Goal: Check status: Check status

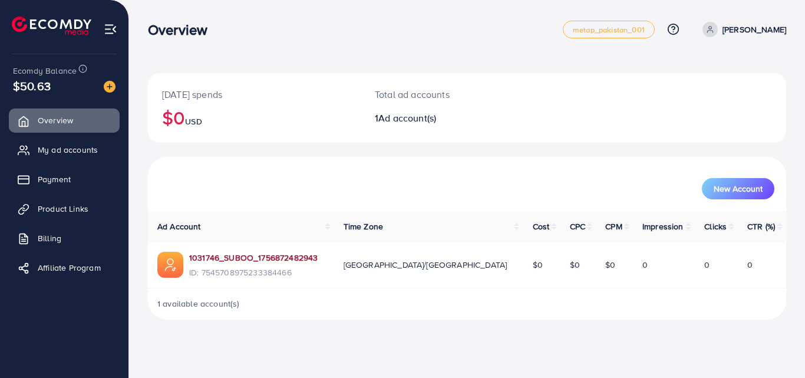
click at [312, 262] on link "1031746_SUBOO_1756872482943" at bounding box center [253, 258] width 128 height 12
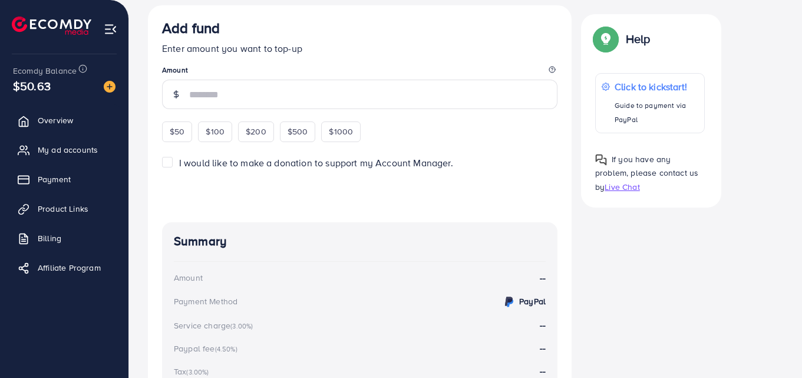
scroll to position [219, 0]
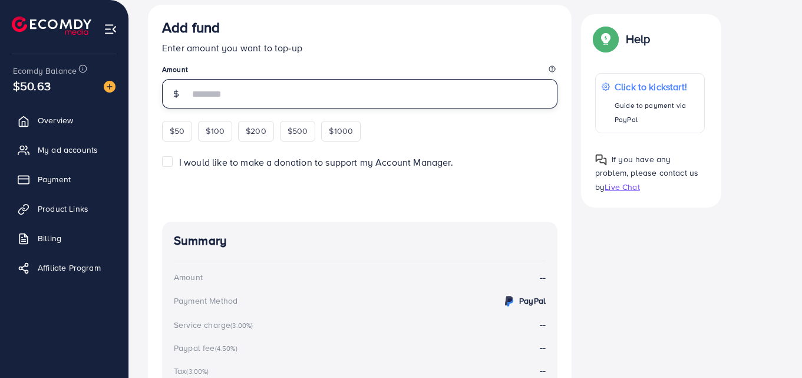
click at [202, 100] on input "number" at bounding box center [373, 93] width 368 height 29
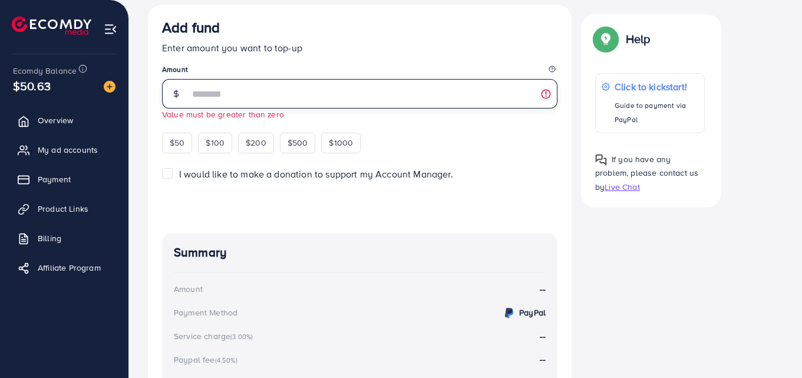
type input "*"
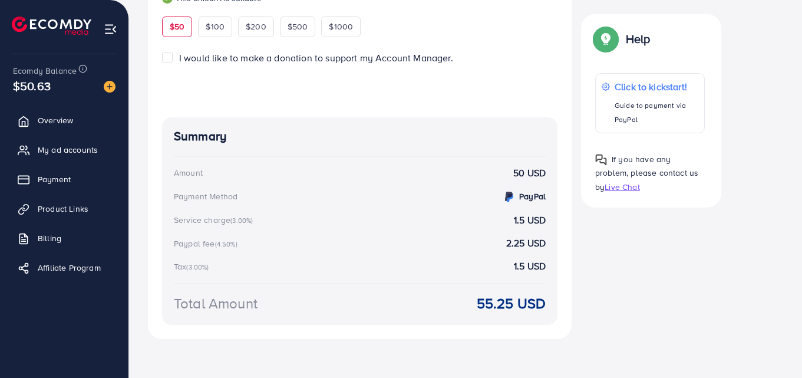
scroll to position [345, 0]
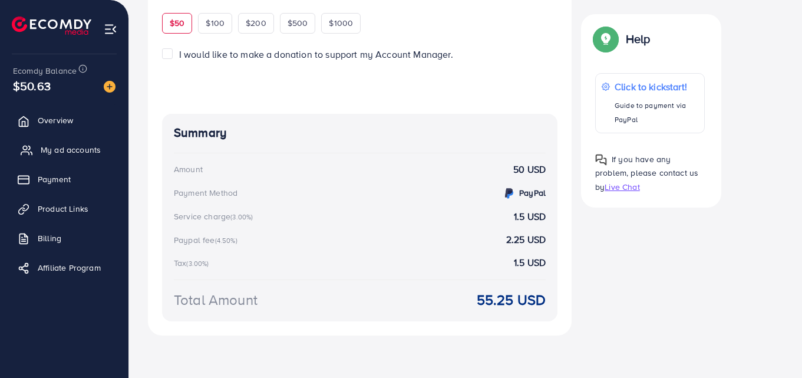
type input "**"
click at [76, 145] on span "My ad accounts" at bounding box center [71, 150] width 60 height 12
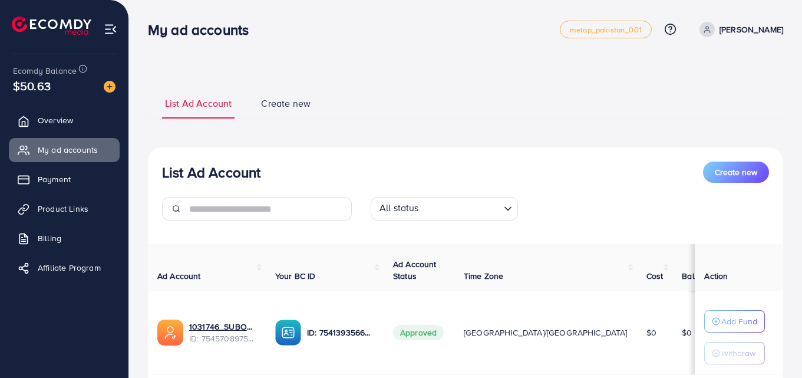
scroll to position [84, 0]
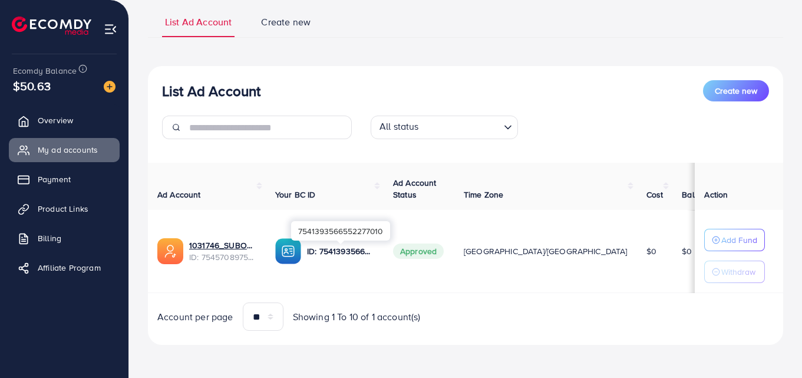
click at [354, 249] on p "ID: 7541393566552277010" at bounding box center [340, 251] width 67 height 14
click at [389, 249] on td "Approved" at bounding box center [419, 251] width 71 height 83
click at [298, 250] on img at bounding box center [288, 251] width 26 height 26
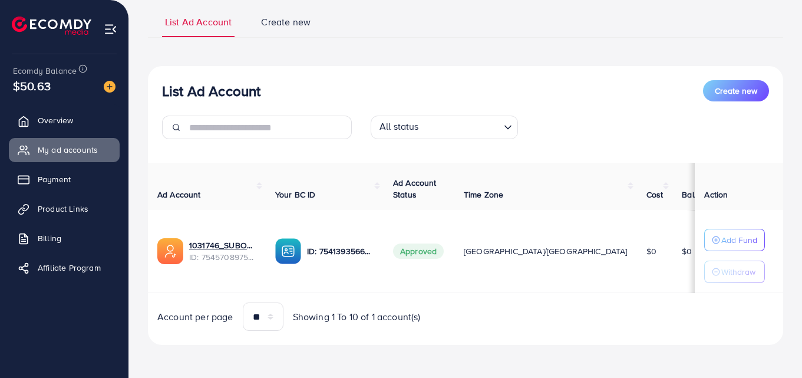
click at [298, 250] on img at bounding box center [288, 251] width 26 height 26
click at [732, 245] on label at bounding box center [748, 252] width 33 height 14
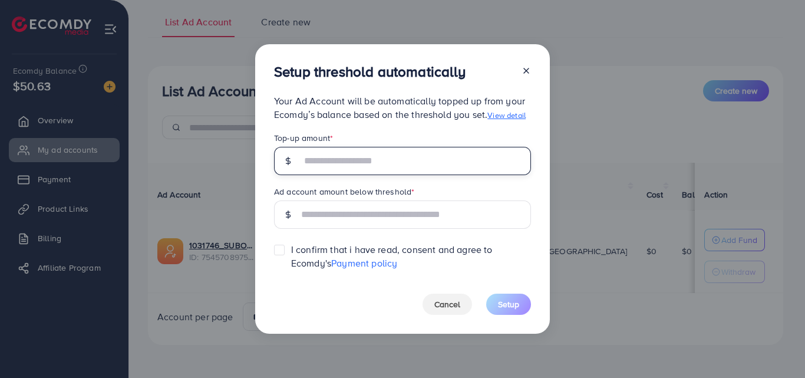
click at [403, 158] on input "text" at bounding box center [416, 161] width 230 height 28
type input "*"
type input "**"
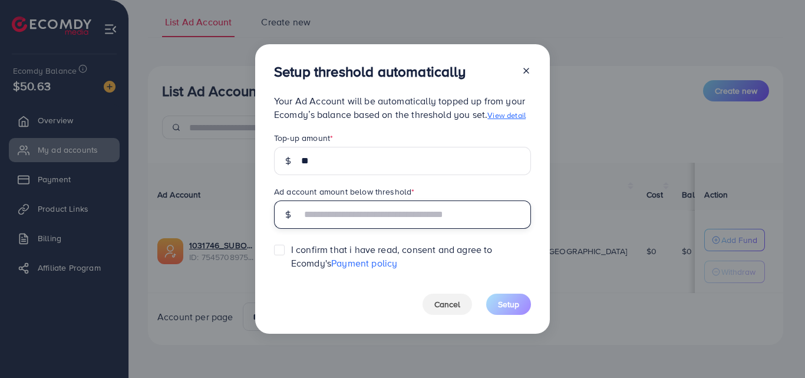
click at [382, 215] on input "text" at bounding box center [416, 214] width 230 height 28
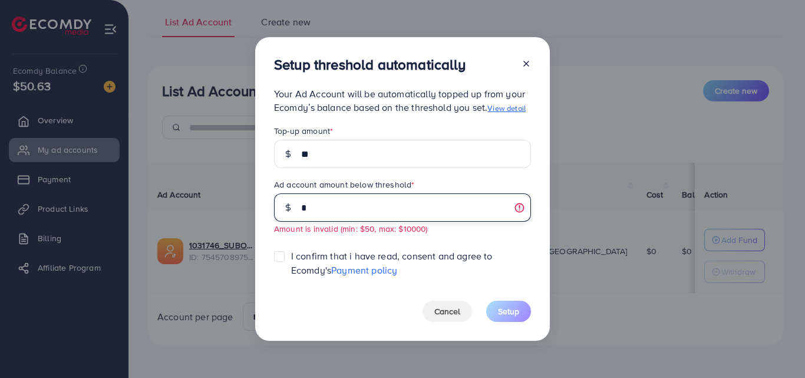
type input "*"
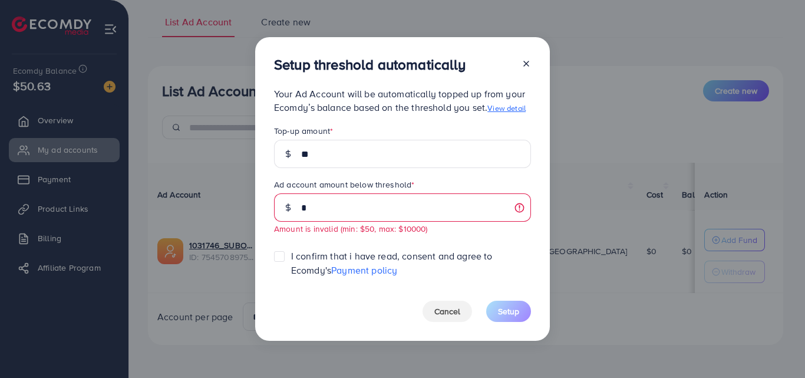
click at [526, 62] on icon at bounding box center [526, 63] width 9 height 9
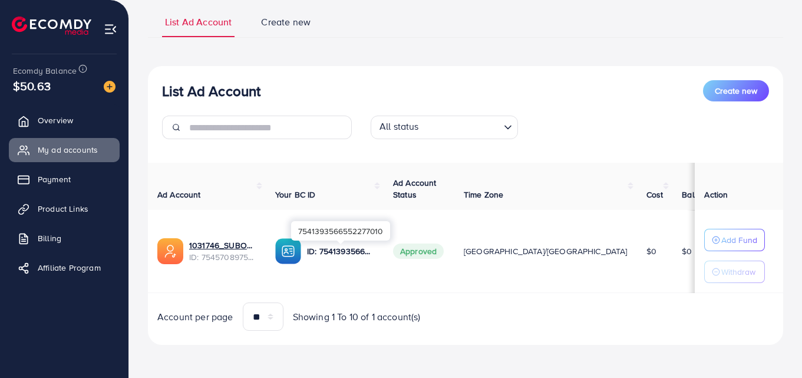
click at [338, 251] on p "ID: 7541393566552277010" at bounding box center [340, 251] width 67 height 14
drag, startPoint x: 357, startPoint y: 246, endPoint x: 391, endPoint y: 272, distance: 43.0
click at [391, 272] on td "Approved" at bounding box center [419, 251] width 71 height 83
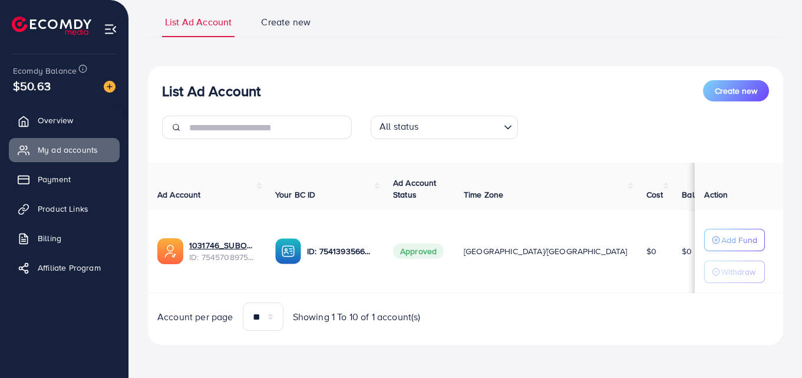
click at [477, 257] on td "[GEOGRAPHIC_DATA]/[GEOGRAPHIC_DATA]" at bounding box center [545, 251] width 183 height 83
click at [415, 253] on span "Approved" at bounding box center [418, 250] width 51 height 15
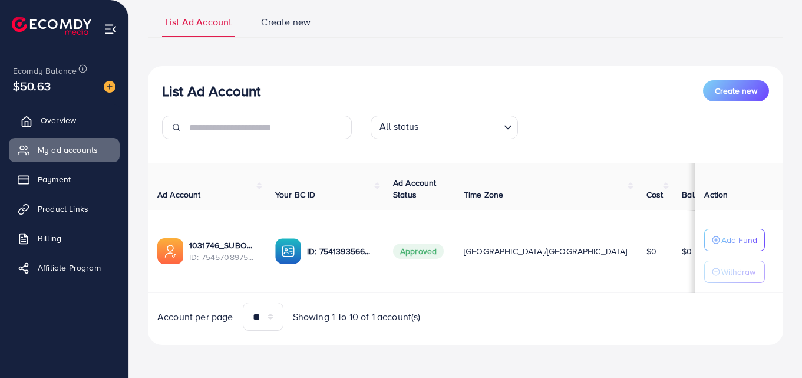
click at [51, 114] on link "Overview" at bounding box center [64, 120] width 111 height 24
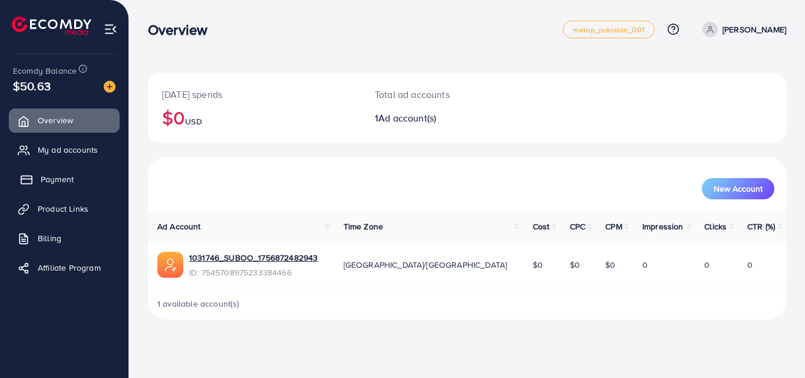
click at [73, 178] on span "Payment" at bounding box center [57, 179] width 33 height 12
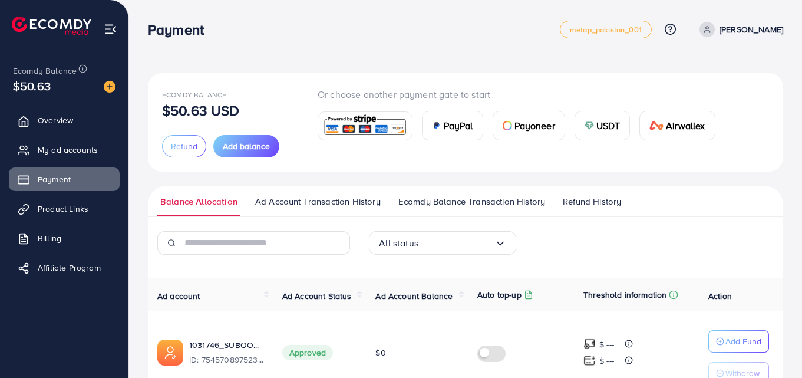
scroll to position [66, 0]
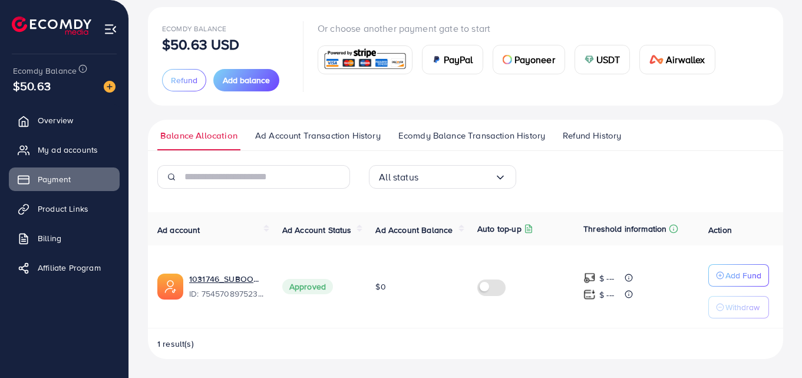
click at [277, 291] on td "Approved" at bounding box center [320, 286] width 94 height 83
drag, startPoint x: 277, startPoint y: 291, endPoint x: 226, endPoint y: 285, distance: 51.6
click at [226, 285] on tr "1031746_SUBOO_1756872482943 ID: 7545708975233384466 Approved $0 $ --- $ --- Add…" at bounding box center [465, 286] width 635 height 83
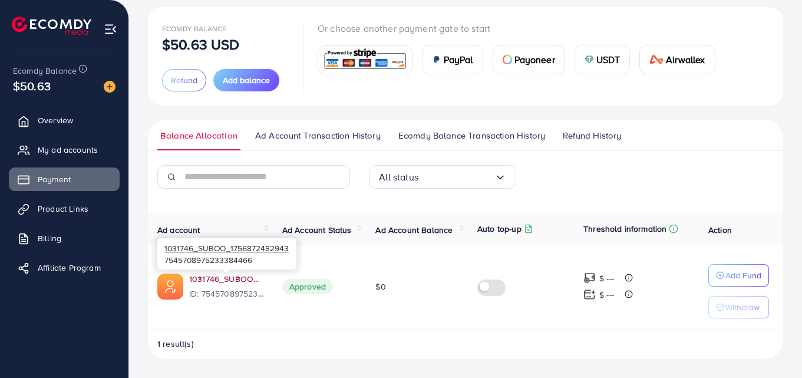
click at [226, 285] on link "1031746_SUBOO_1756872482943" at bounding box center [226, 279] width 74 height 12
